Goal: Information Seeking & Learning: Learn about a topic

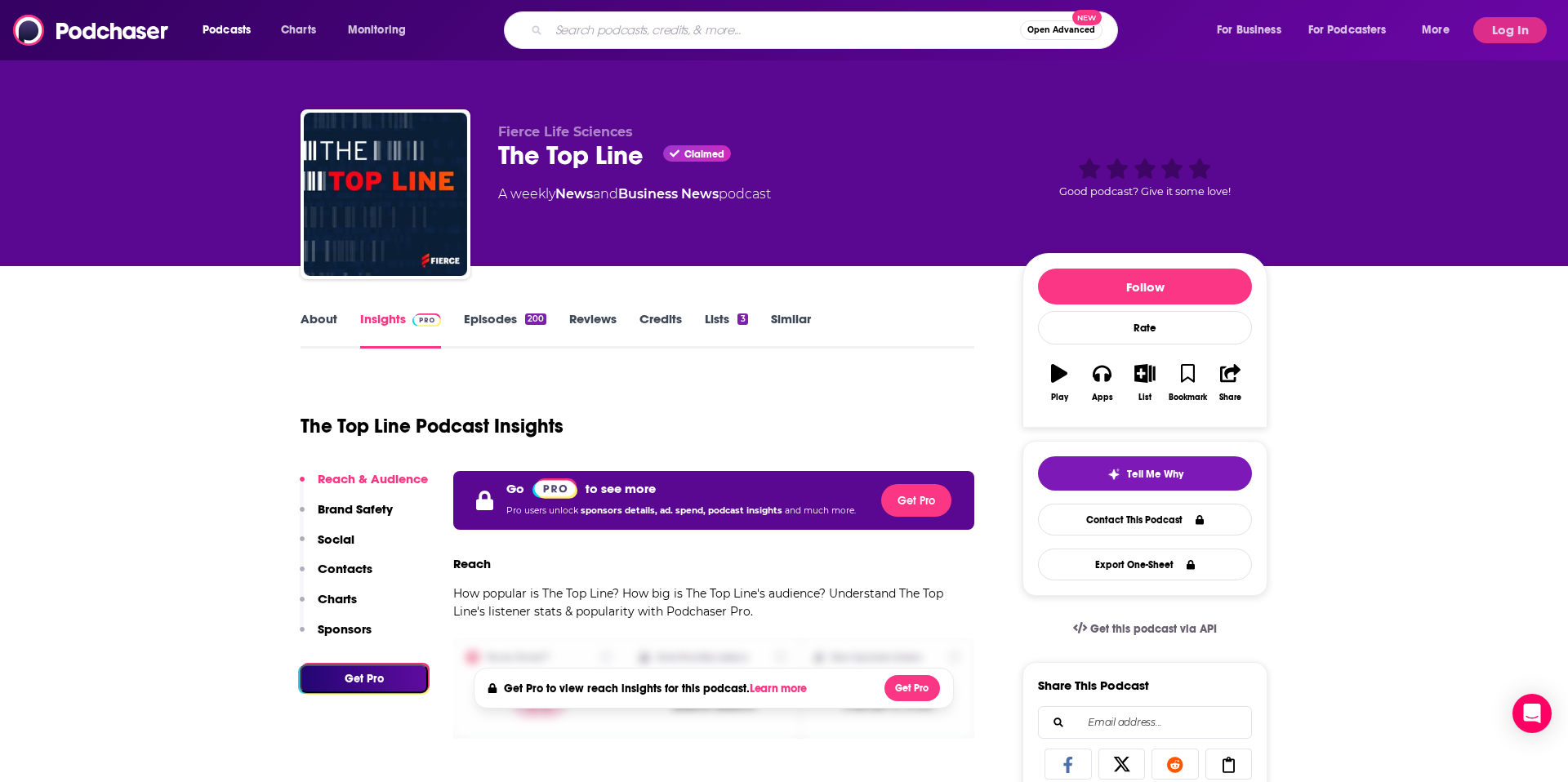
click at [686, 27] on input "Search podcasts, credits, & more..." at bounding box center [784, 30] width 471 height 26
type input "the future of less work"
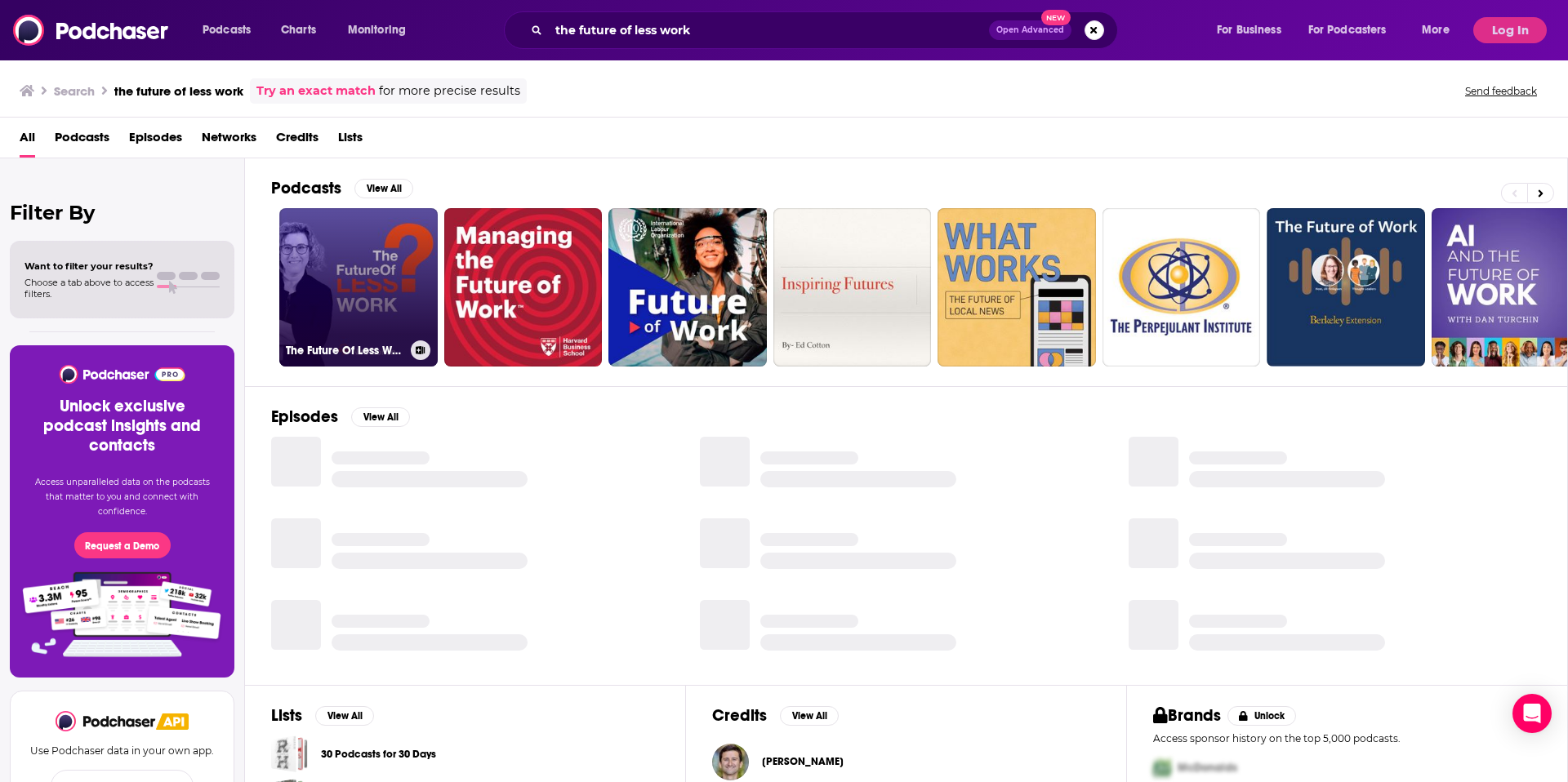
click at [360, 264] on link "The Future Of Less Work" at bounding box center [358, 287] width 159 height 159
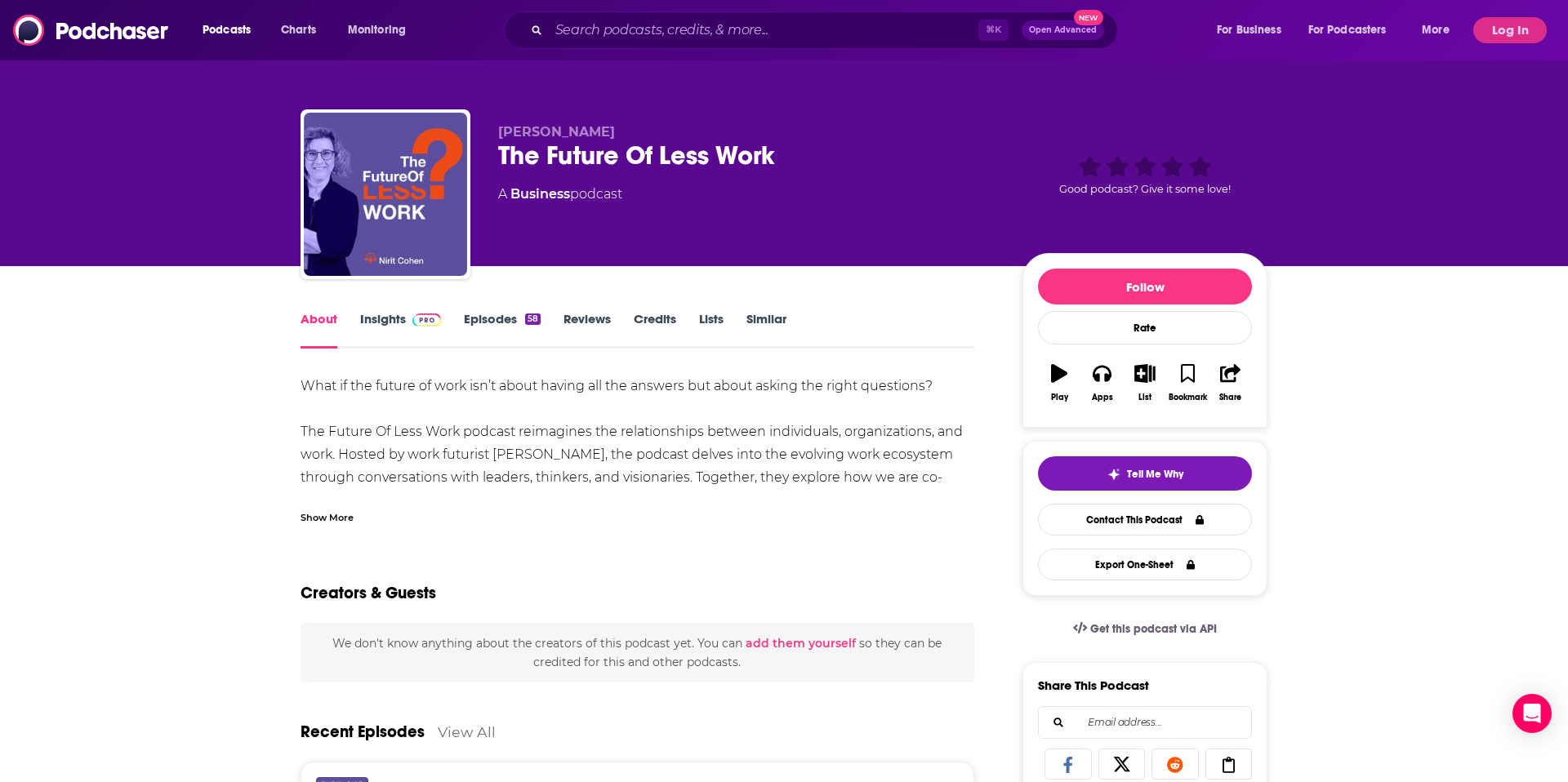
click at [395, 313] on link "Insights" at bounding box center [400, 330] width 81 height 38
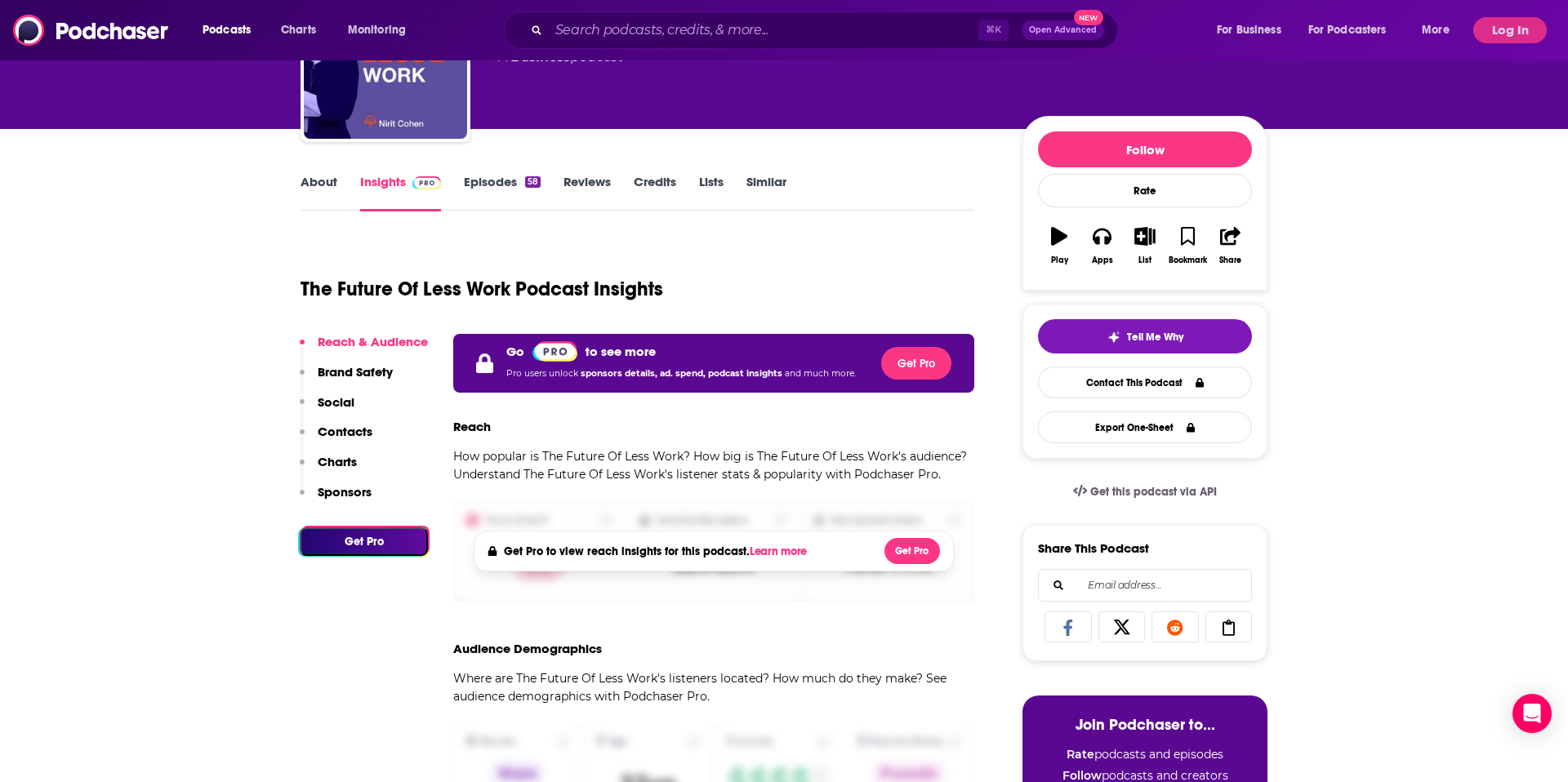
scroll to position [149, 0]
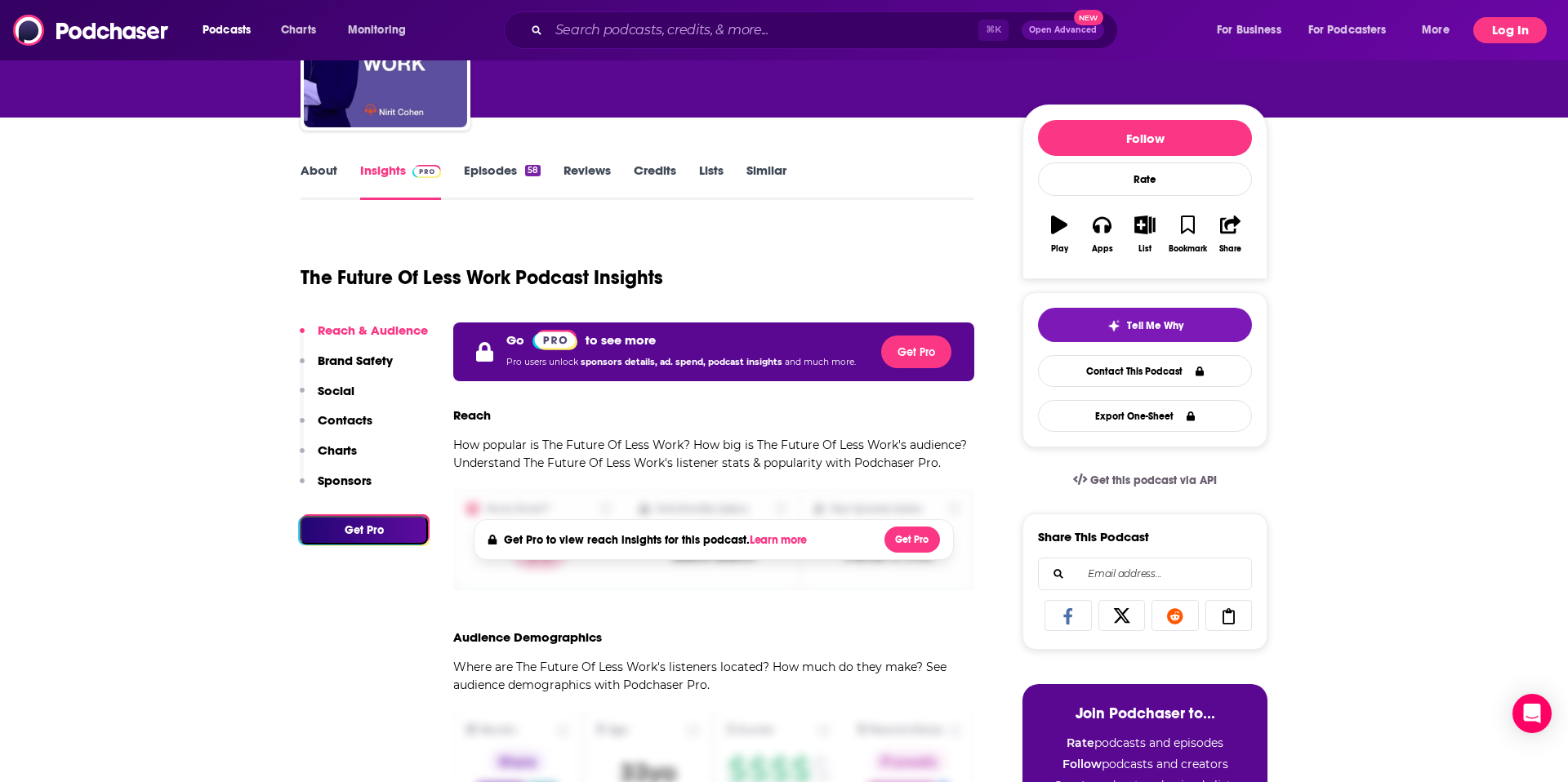
click at [1494, 21] on button "Log In" at bounding box center [1510, 30] width 73 height 26
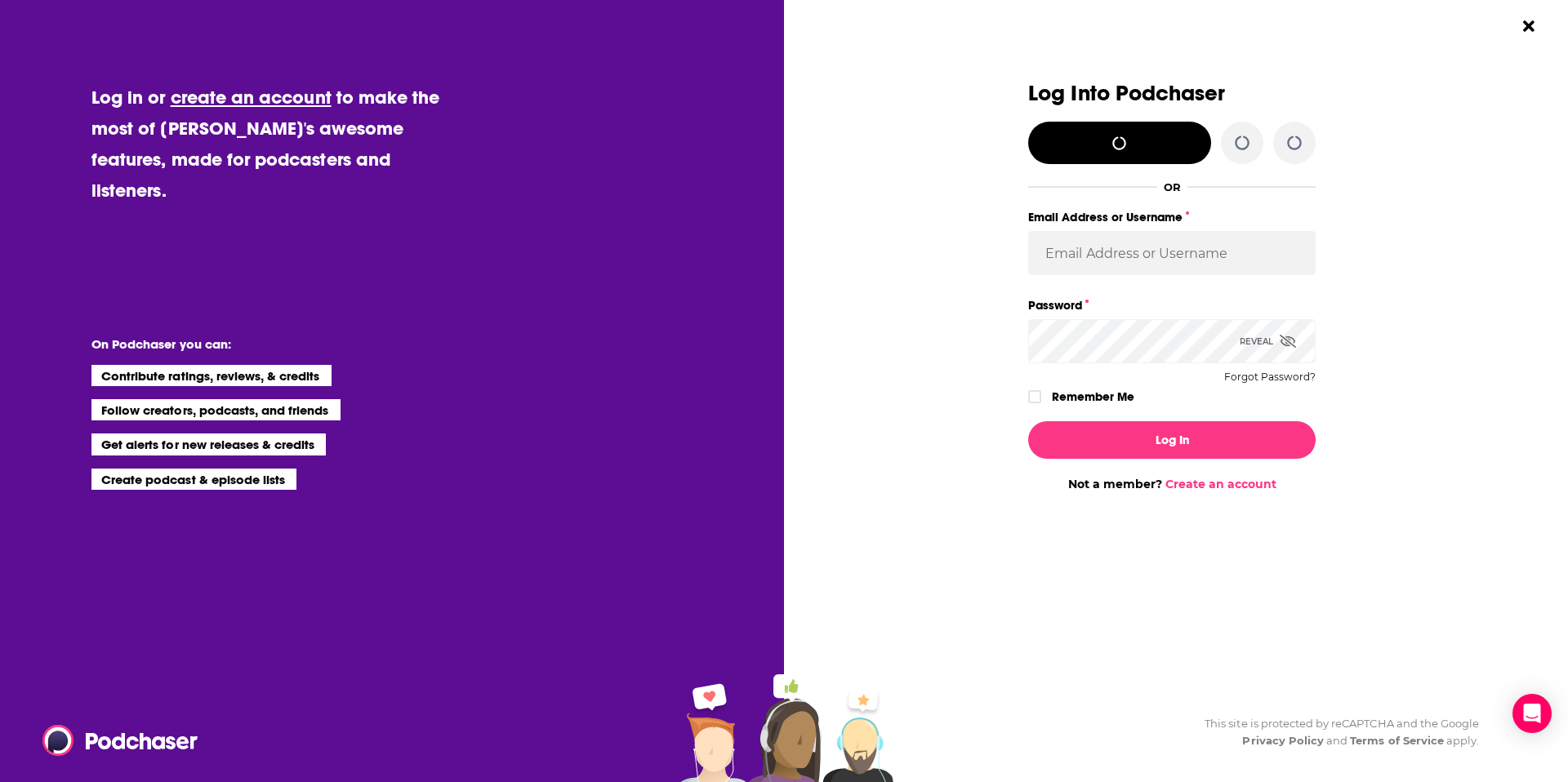
scroll to position [0, 0]
click at [1156, 244] on input "Email Address or Username" at bounding box center [1172, 253] width 288 height 44
type input "ryanmason4"
click at [1099, 394] on label "Remember Me" at bounding box center [1093, 397] width 83 height 22
click at [1040, 404] on input "rememberMe" at bounding box center [1034, 404] width 9 height 0
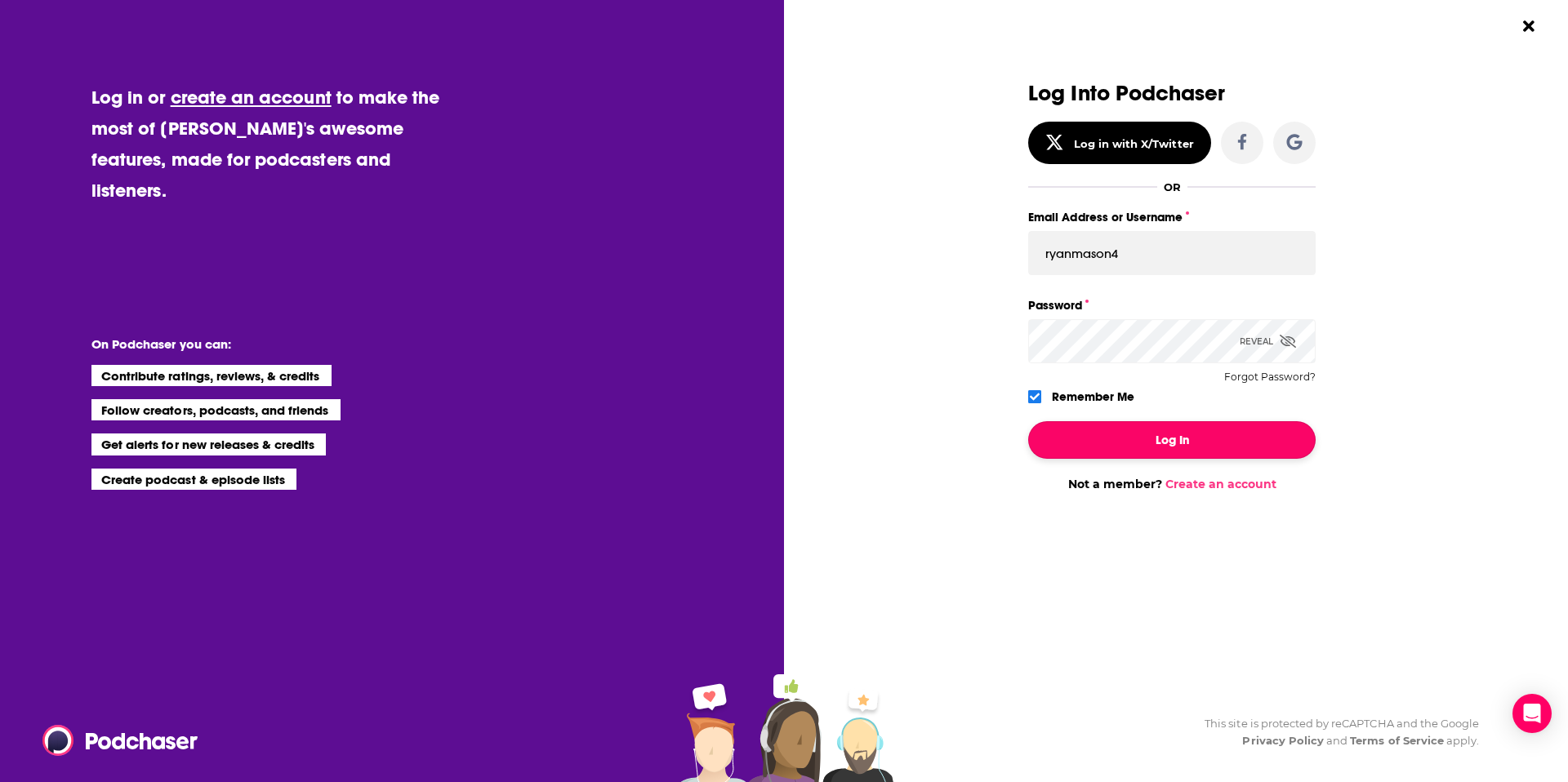
click at [1111, 437] on button "Log In" at bounding box center [1172, 440] width 288 height 38
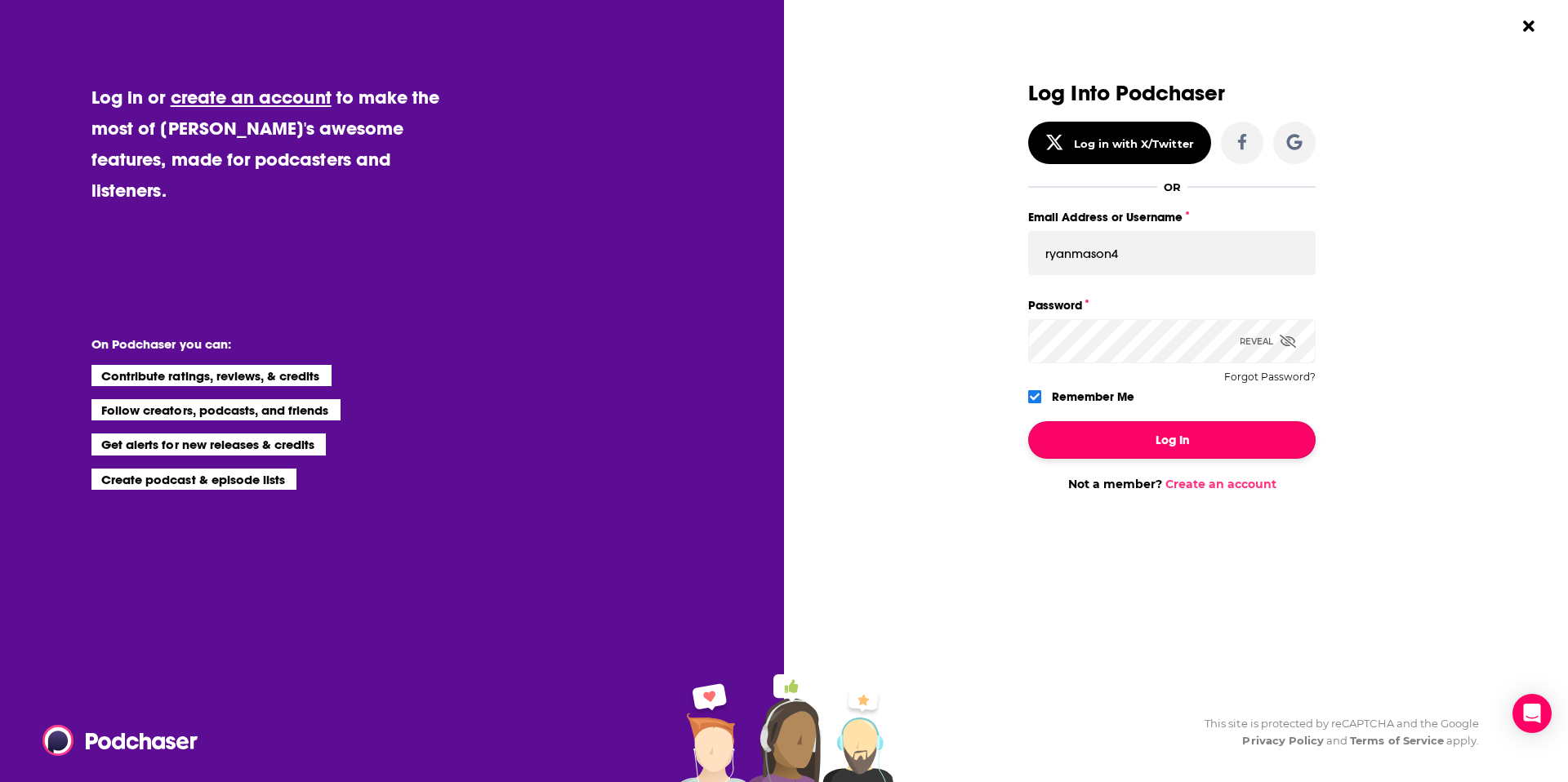
click at [1059, 446] on button "Log In" at bounding box center [1172, 440] width 288 height 38
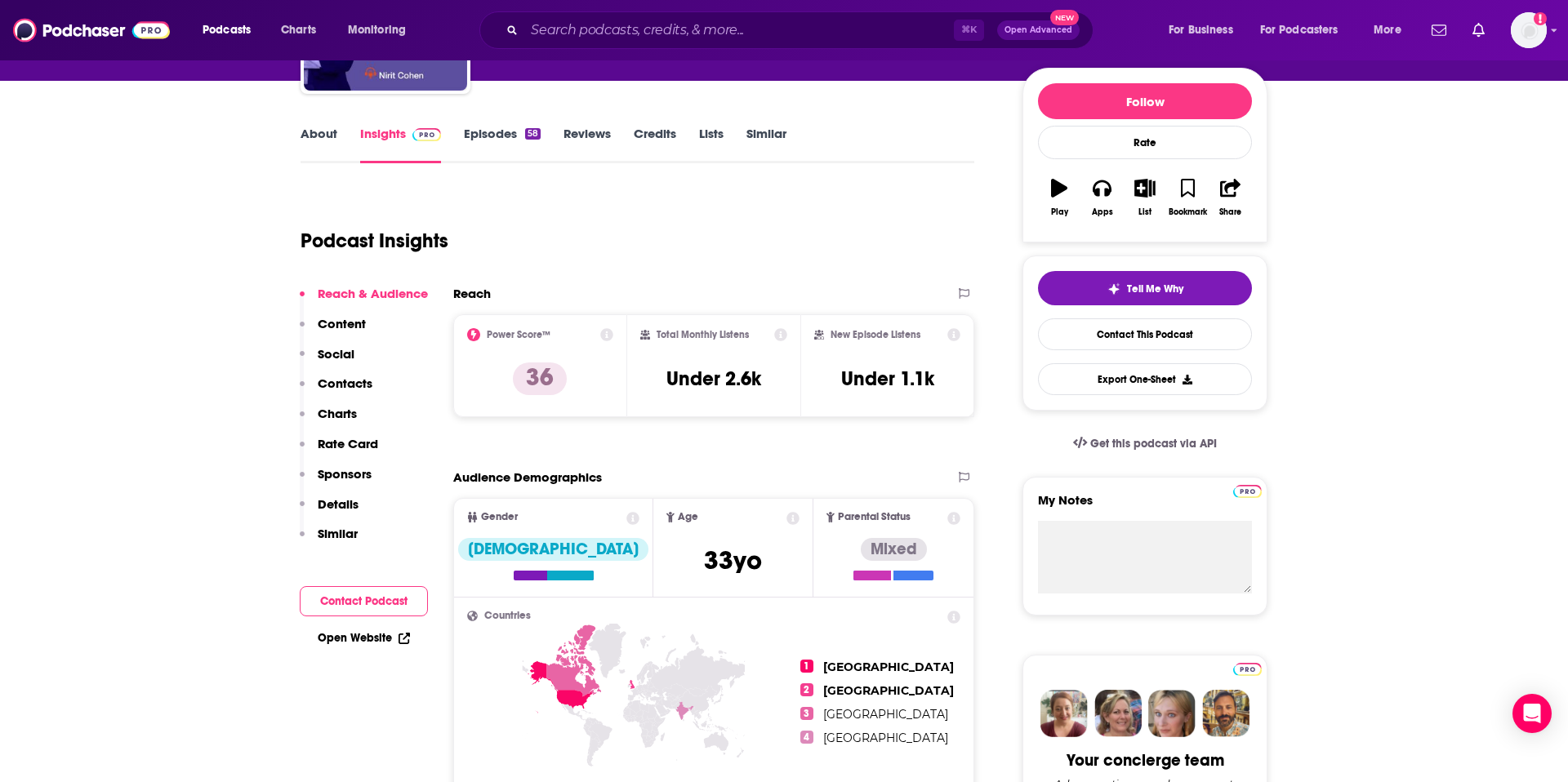
scroll to position [242, 0]
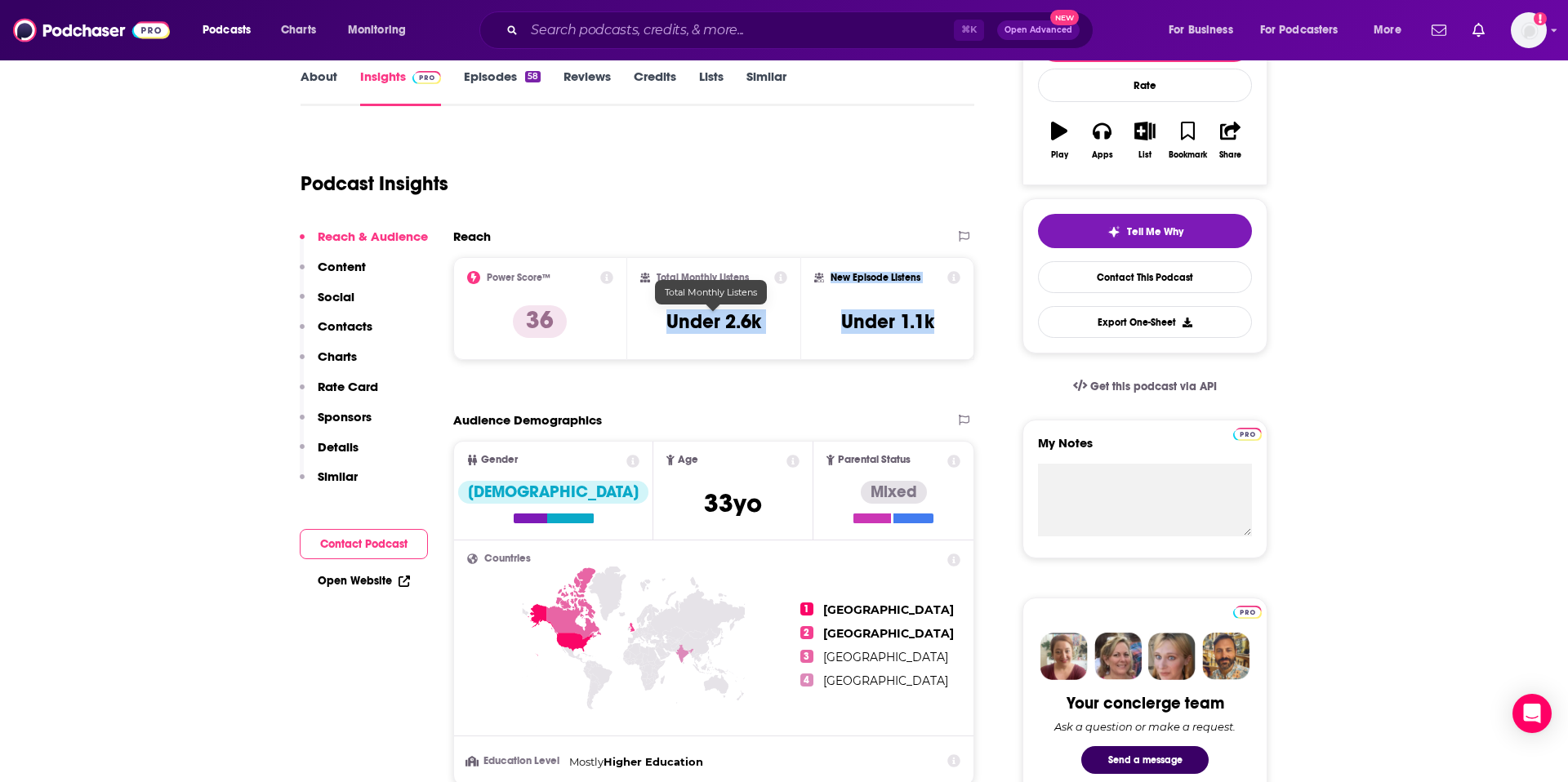
drag, startPoint x: 956, startPoint y: 331, endPoint x: 655, endPoint y: 318, distance: 301.3
click at [655, 318] on div "Power Score™ 36 Total Monthly Listens Under 2.6k New Episode Listens Under 1.1k" at bounding box center [713, 308] width 521 height 102
click at [794, 352] on div "Total Monthly Listens Under 2.6k" at bounding box center [713, 308] width 174 height 102
drag, startPoint x: 776, startPoint y: 323, endPoint x: 641, endPoint y: 321, distance: 135.0
click at [638, 322] on div "Total Monthly Listens Under 2.6k" at bounding box center [713, 308] width 174 height 102
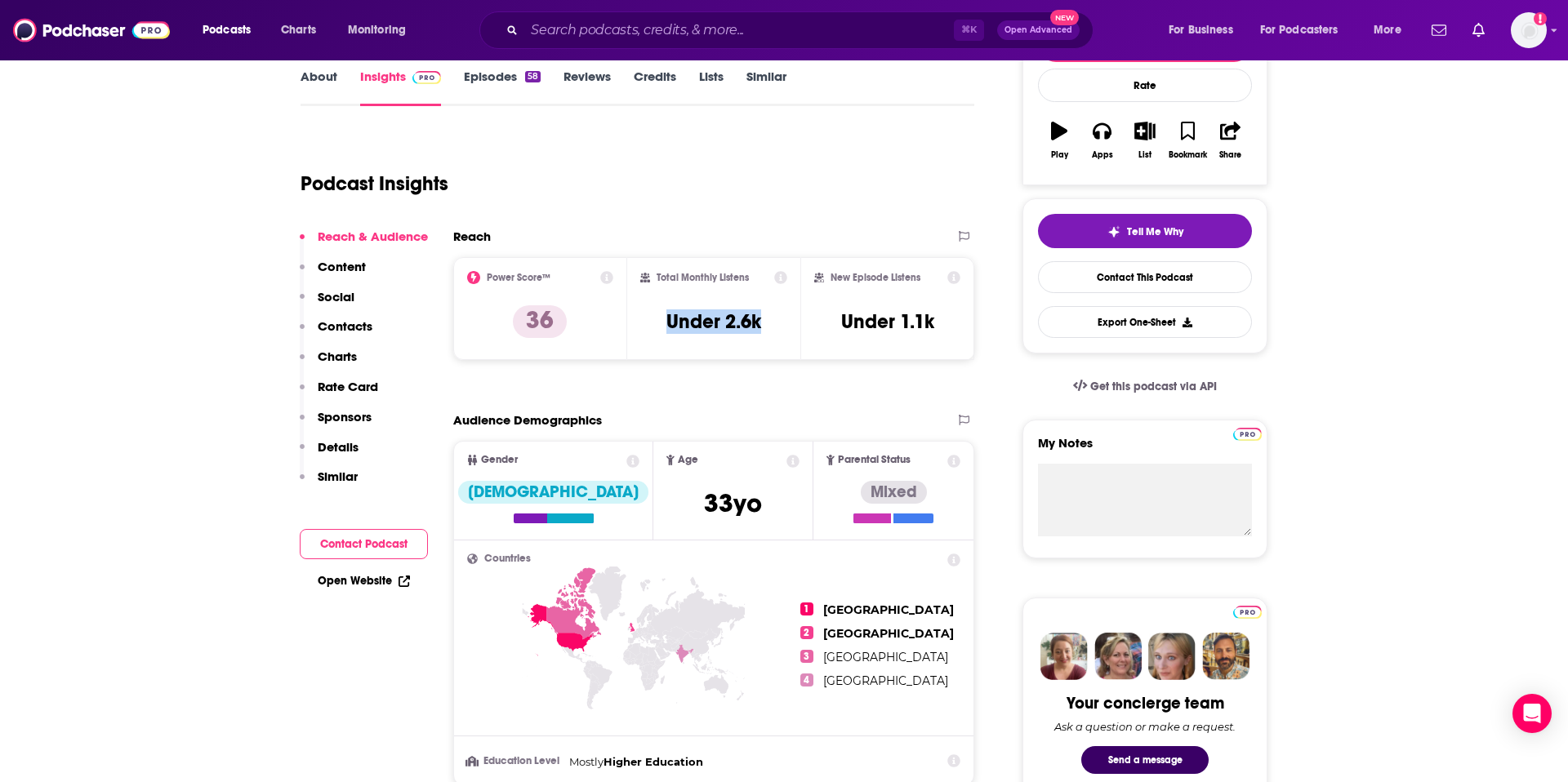
copy h3 "Under 2.6k"
drag, startPoint x: 937, startPoint y: 325, endPoint x: 839, endPoint y: 325, distance: 98.0
click at [839, 325] on div "New Episode Listens Under 1.1k" at bounding box center [886, 308] width 146 height 75
copy h3 "Under 1.1k"
